Goal: Communication & Community: Answer question/provide support

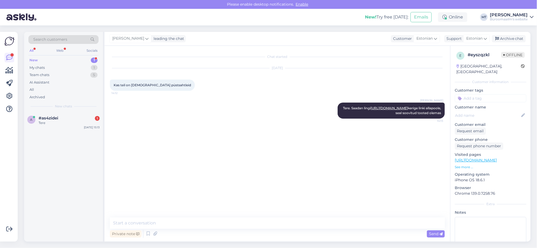
click at [33, 62] on div "New" at bounding box center [33, 60] width 8 height 5
click at [44, 117] on span "#as4zidei" at bounding box center [49, 118] width 20 height 5
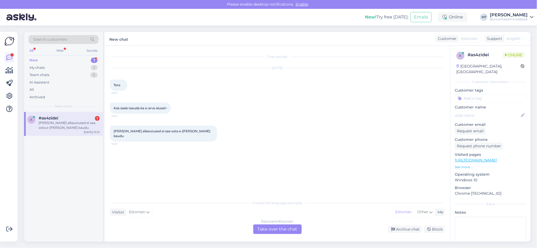
click at [281, 228] on div "Estonian to Estonian Take over the chat" at bounding box center [277, 229] width 48 height 10
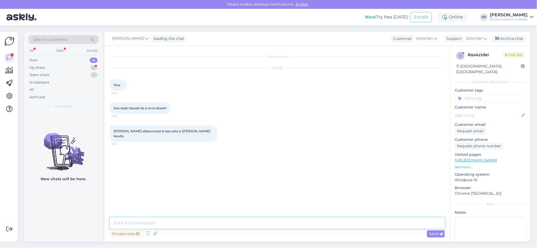
click at [157, 222] on textarea at bounding box center [277, 222] width 335 height 11
type textarea "t"
type textarea "Tere. Mis asutusega on tegu ?"
click at [143, 221] on textarea at bounding box center [277, 222] width 335 height 11
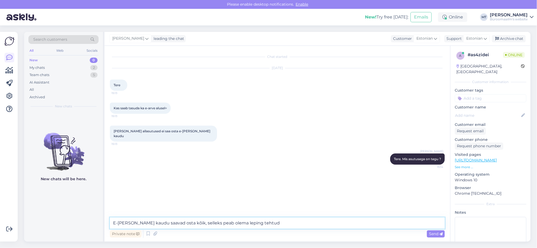
type textarea "E-poe kaudu saavad osta kõik, selleks peab olema leping tehtud."
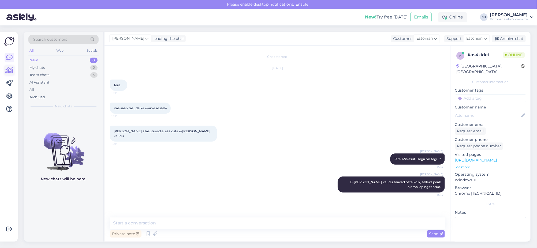
click at [7, 67] on icon at bounding box center [10, 70] width 8 height 6
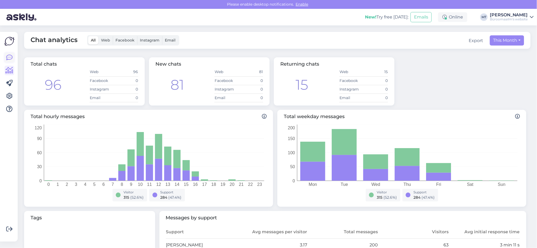
click at [5, 58] on link at bounding box center [10, 58] width 10 height 10
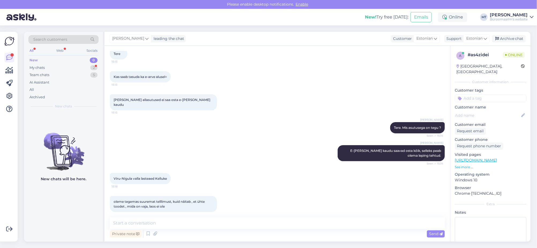
scroll to position [93, 0]
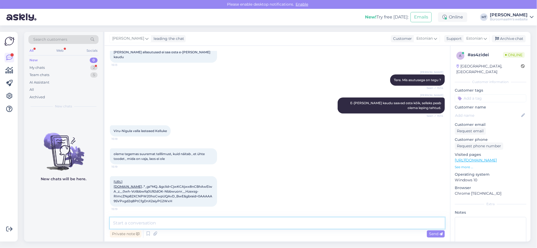
click at [137, 222] on textarea at bounding box center [277, 222] width 335 height 11
drag, startPoint x: 169, startPoint y: 112, endPoint x: 111, endPoint y: 114, distance: 58.4
click at [111, 125] on div "Viru-Nigula valla lasteaed Kelluke 15:18" at bounding box center [140, 130] width 61 height 11
copy span "Viru-Nigula valla lasteaed Kelluke"
click at [126, 220] on textarea at bounding box center [277, 222] width 335 height 11
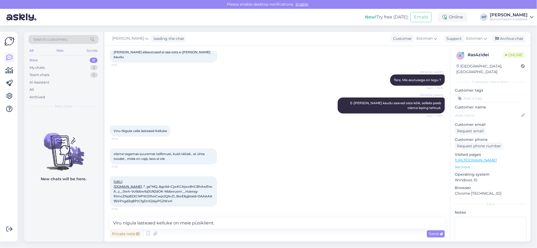
click at [138, 180] on link "https://www.byroomaailm.ee/ekraanifilter-kensington-magpro-pf23-8-296x527mm-16-…" at bounding box center [128, 184] width 28 height 9
click at [235, 222] on textarea "Viru nigula lasteaed kelluke on meie püsiklient." at bounding box center [277, 222] width 335 height 11
paste textarea "Rita Palatu Kliendihaldur Mob: (+372) 5665 6113 Tel: (+372) 600 5113 rita.palat…"
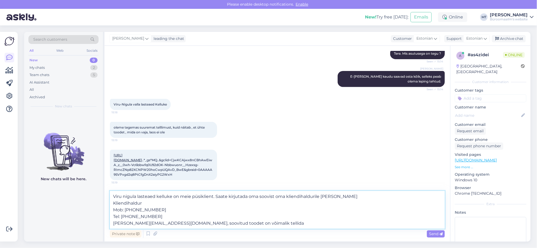
scroll to position [119, 0]
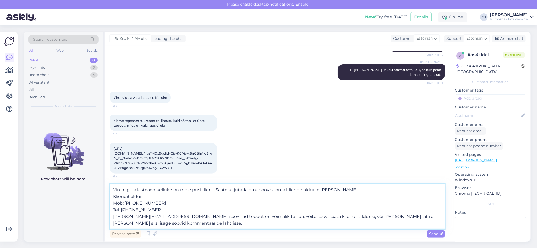
click at [158, 192] on textarea "Viru nigula lasteaed kelluke on meie püsiklient. Saate kirjutada oma soovist om…" at bounding box center [277, 206] width 335 height 44
click at [250, 190] on textarea "Viru nigula lasteaed Kelluke on meie püsiklient. Saate kirjutada oma soovist om…" at bounding box center [277, 206] width 335 height 44
type textarea "Viru nigula lasteaed Kelluke on meie püsiklient. Saate kirjutada soovist oma kl…"
click at [431, 233] on span "Send" at bounding box center [436, 233] width 14 height 5
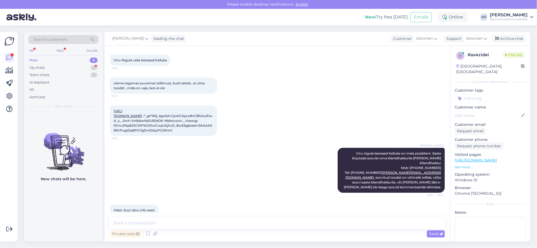
scroll to position [173, 0]
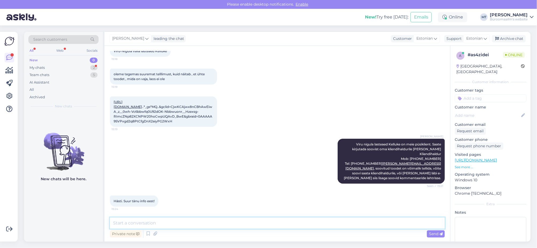
drag, startPoint x: 160, startPoint y: 223, endPoint x: 153, endPoint y: 227, distance: 7.2
click at [159, 224] on textarea at bounding box center [277, 222] width 335 height 11
type textarea "Aitäh."
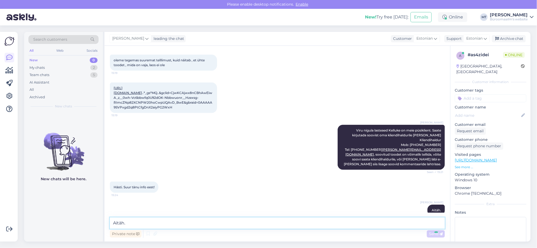
scroll to position [196, 0]
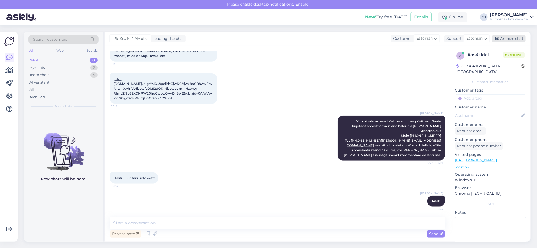
click at [511, 38] on div "Archive chat" at bounding box center [509, 38] width 34 height 7
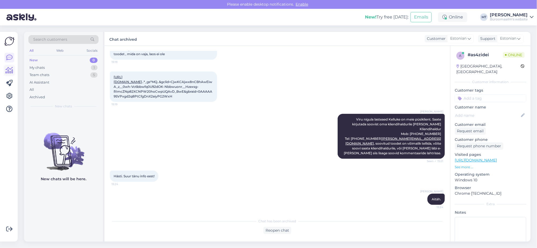
click at [7, 71] on icon at bounding box center [10, 70] width 8 height 6
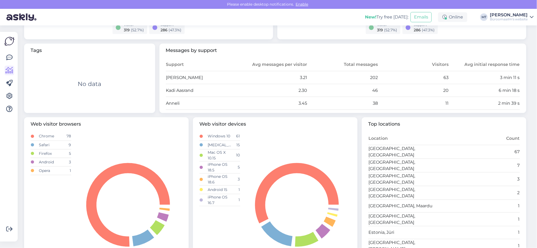
scroll to position [204, 0]
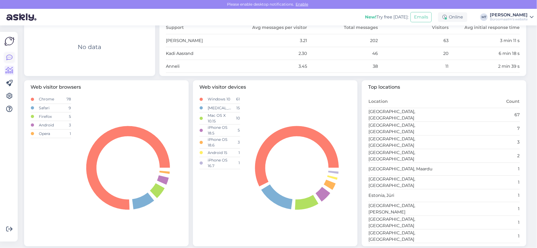
click at [8, 55] on icon at bounding box center [9, 57] width 6 height 6
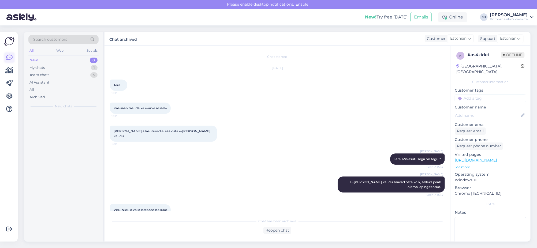
scroll to position [11, 0]
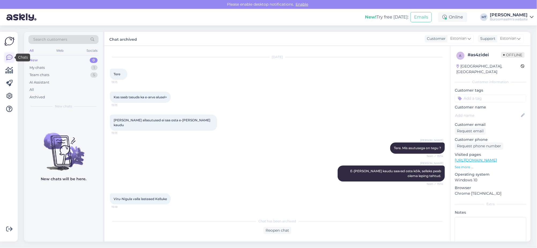
click at [12, 59] on icon at bounding box center [9, 57] width 6 height 6
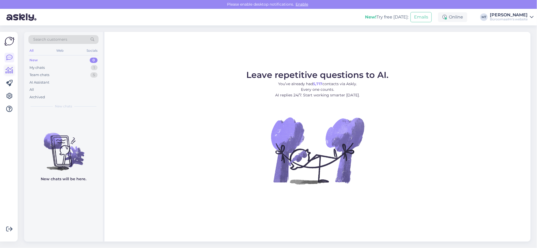
click at [6, 68] on icon at bounding box center [10, 70] width 8 height 6
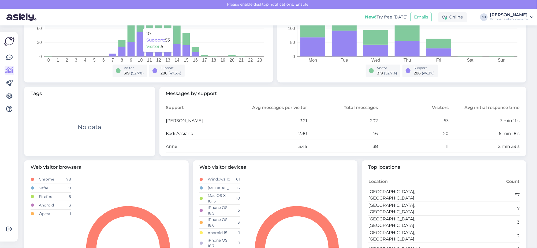
scroll to position [134, 0]
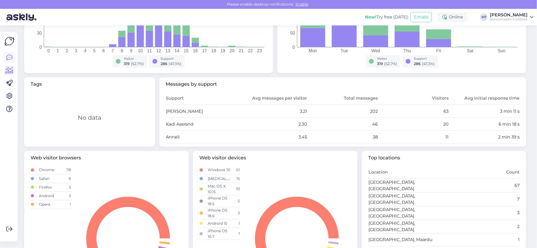
click at [7, 57] on icon at bounding box center [9, 57] width 6 height 6
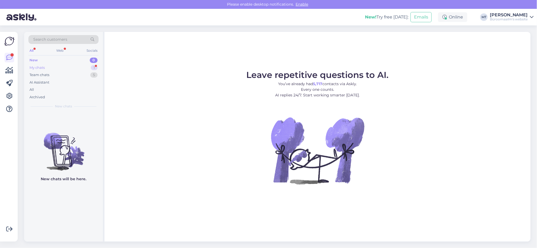
click at [31, 68] on div "My chats" at bounding box center [36, 67] width 15 height 5
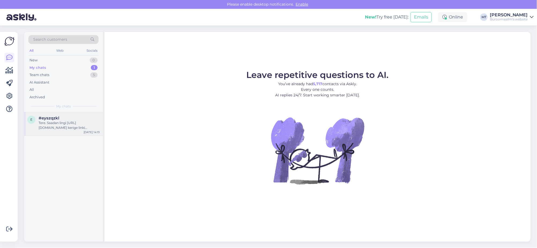
click at [51, 127] on div "Tere. Saadan lingi https://www.byroomaailm.ee/kontoritarbed/toolaua-tarbed/doku…" at bounding box center [69, 125] width 61 height 10
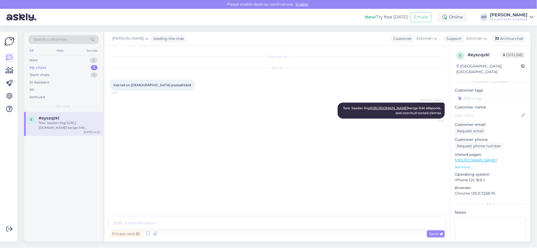
click at [39, 67] on div "My chats" at bounding box center [37, 67] width 17 height 5
click at [507, 40] on div "Archive chat" at bounding box center [509, 38] width 34 height 7
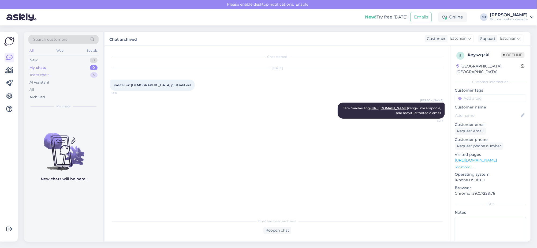
click at [37, 74] on div "Team chats" at bounding box center [39, 74] width 20 height 5
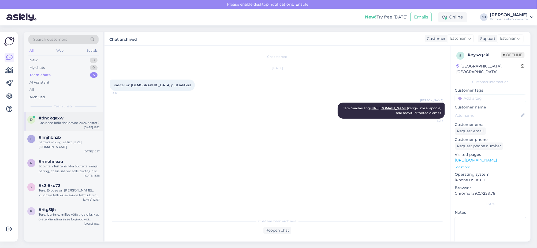
click at [52, 122] on div "Kas need kõik sisaldavad 2026 aastat?" at bounding box center [69, 122] width 61 height 5
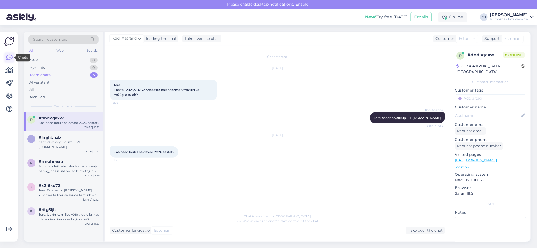
click at [8, 55] on icon at bounding box center [9, 57] width 6 height 6
click at [11, 70] on icon at bounding box center [10, 70] width 8 height 6
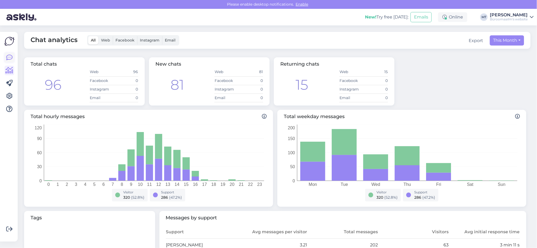
click at [11, 58] on icon at bounding box center [9, 57] width 6 height 6
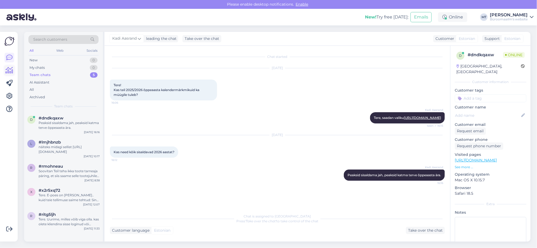
click at [8, 68] on icon at bounding box center [10, 70] width 8 height 6
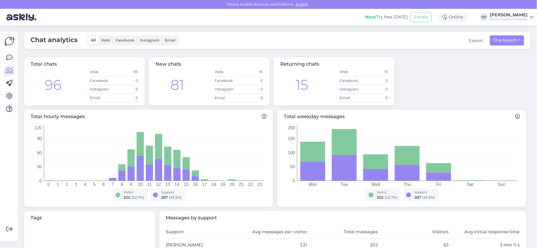
click at [9, 74] on link at bounding box center [10, 71] width 10 height 10
click at [10, 71] on icon at bounding box center [10, 70] width 8 height 6
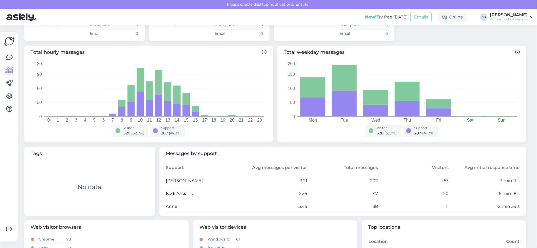
scroll to position [67, 0]
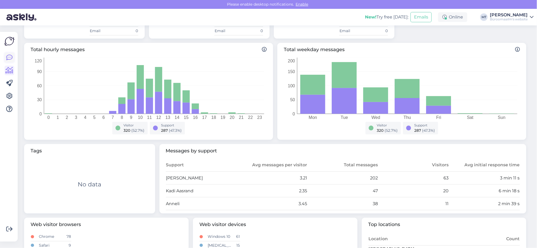
click at [10, 59] on icon at bounding box center [9, 57] width 6 height 6
